Goal: Task Accomplishment & Management: Use online tool/utility

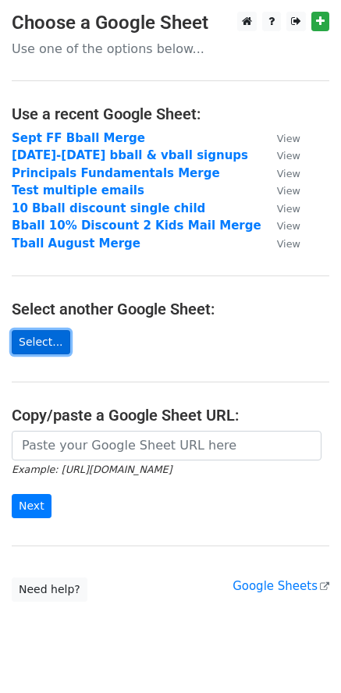
click at [51, 350] on link "Select..." at bounding box center [41, 342] width 59 height 24
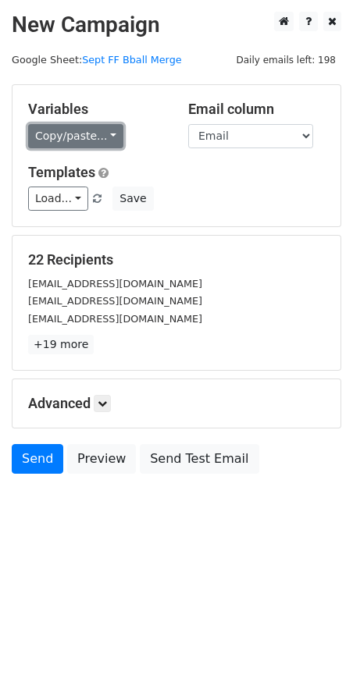
click at [106, 136] on link "Copy/paste..." at bounding box center [75, 136] width 95 height 24
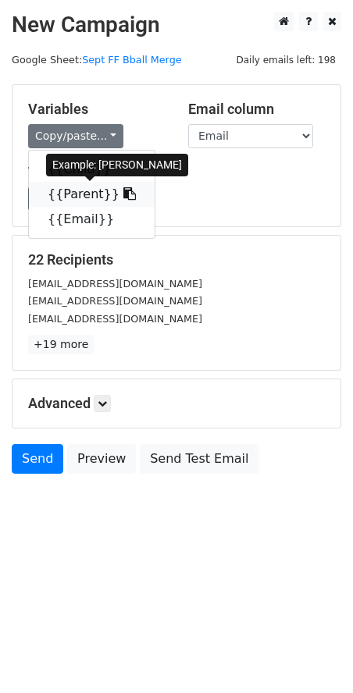
click at [82, 194] on link "{{Parent}}" at bounding box center [92, 194] width 126 height 25
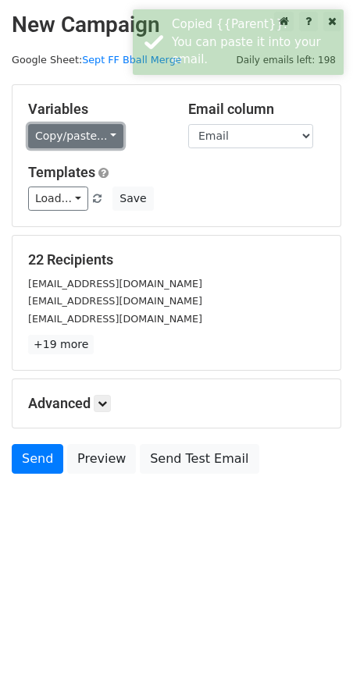
click at [98, 134] on link "Copy/paste..." at bounding box center [75, 136] width 95 height 24
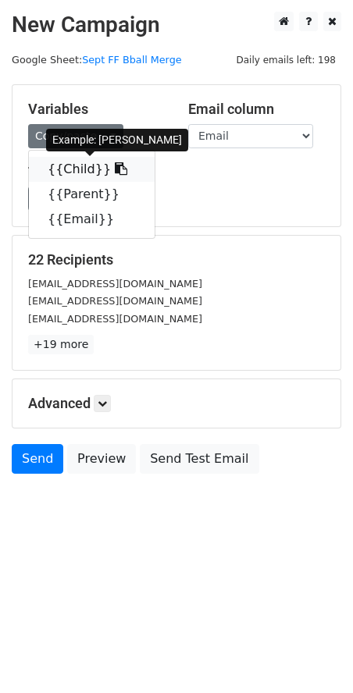
click at [70, 170] on link "{{Child}}" at bounding box center [92, 169] width 126 height 25
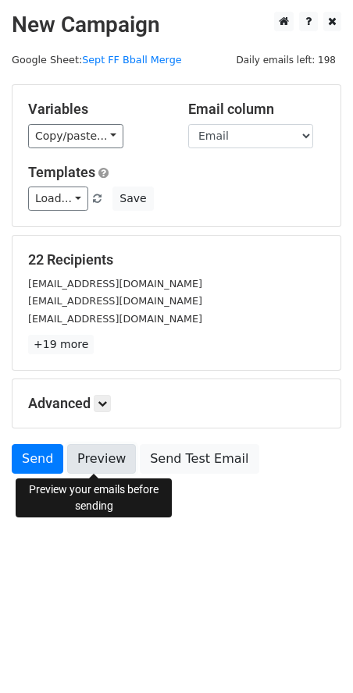
click at [112, 463] on link "Preview" at bounding box center [101, 459] width 69 height 30
click at [99, 459] on link "Preview" at bounding box center [101, 459] width 69 height 30
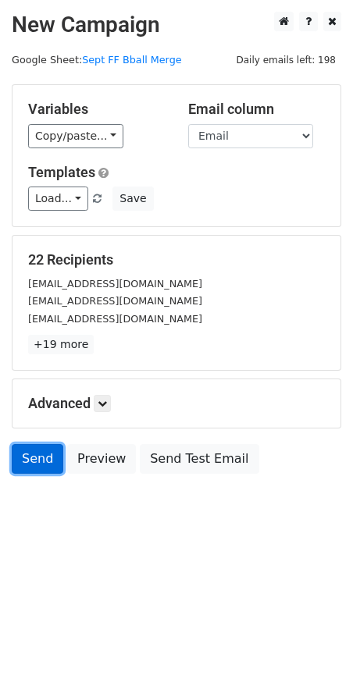
click at [33, 461] on link "Send" at bounding box center [38, 459] width 52 height 30
